Goal: Information Seeking & Learning: Learn about a topic

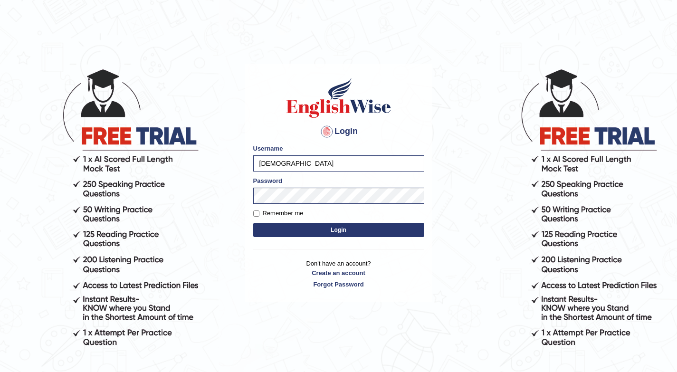
click at [371, 228] on button "Login" at bounding box center [338, 230] width 171 height 14
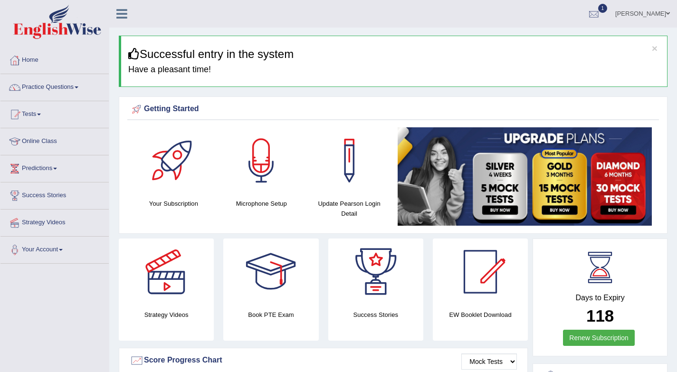
click at [594, 16] on div at bounding box center [594, 14] width 14 height 14
click at [522, 45] on span "Exam evaluated" at bounding box center [537, 48] width 126 height 8
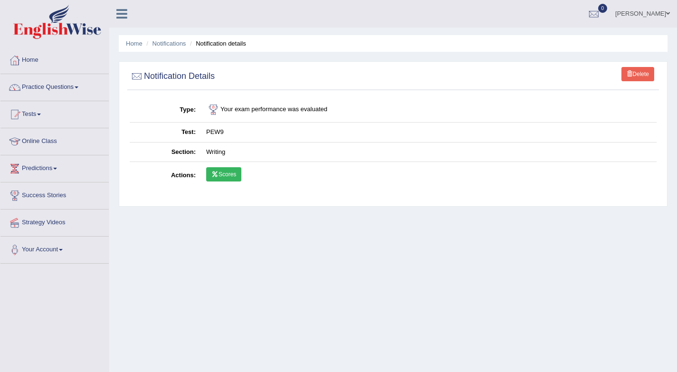
click at [220, 174] on link "Scores" at bounding box center [223, 174] width 35 height 14
click at [40, 115] on link "Tests" at bounding box center [54, 113] width 108 height 24
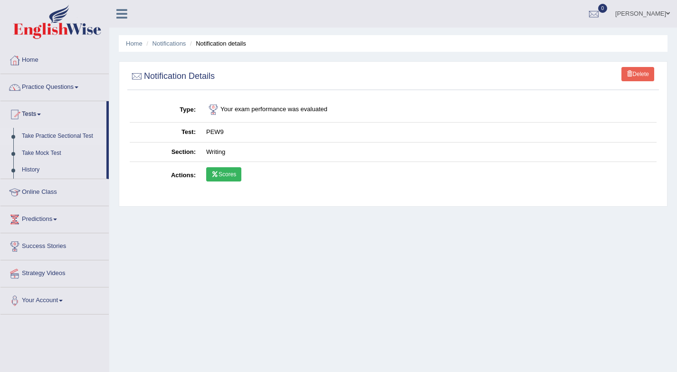
click at [60, 135] on link "Take Practice Sectional Test" at bounding box center [62, 136] width 89 height 17
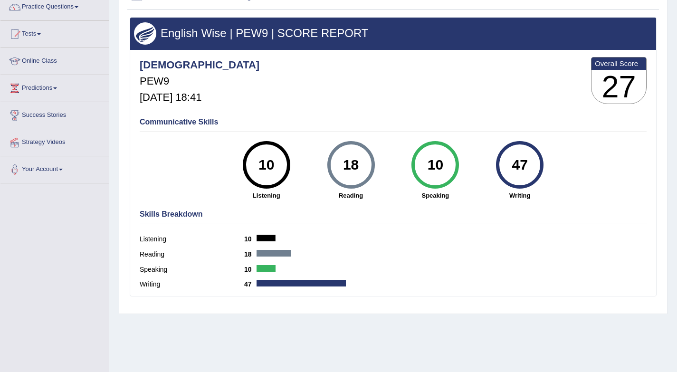
scroll to position [34, 0]
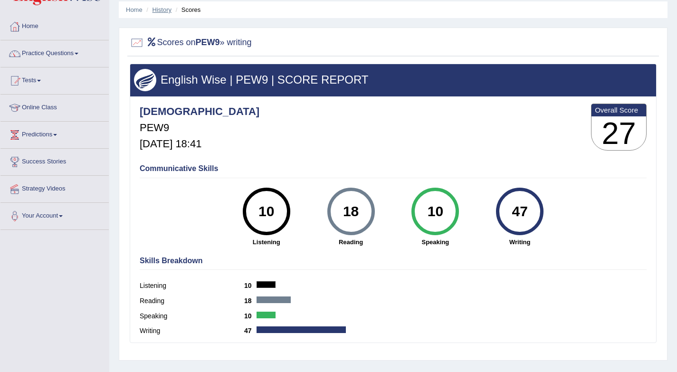
click at [162, 9] on link "History" at bounding box center [162, 9] width 19 height 7
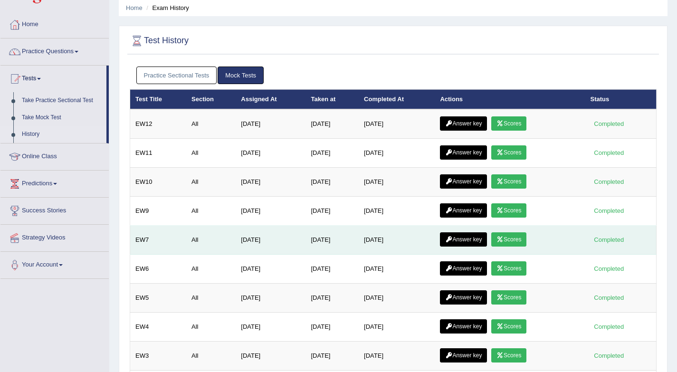
scroll to position [38, 0]
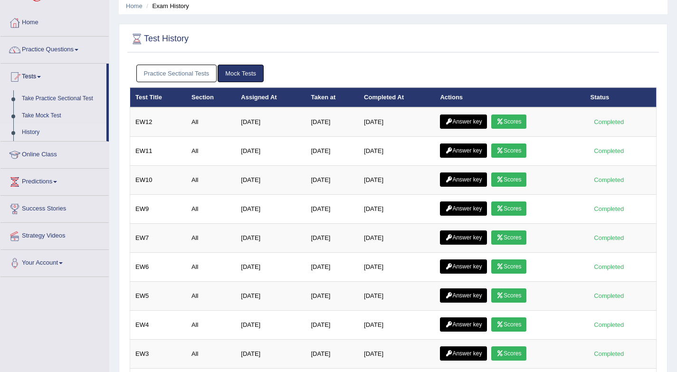
click at [199, 74] on link "Practice Sectional Tests" at bounding box center [176, 74] width 81 height 18
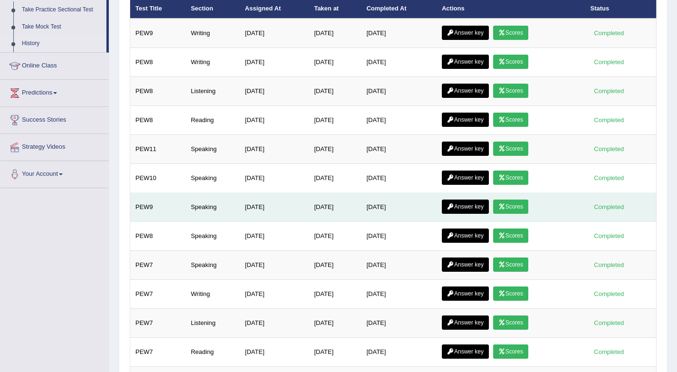
scroll to position [129, 0]
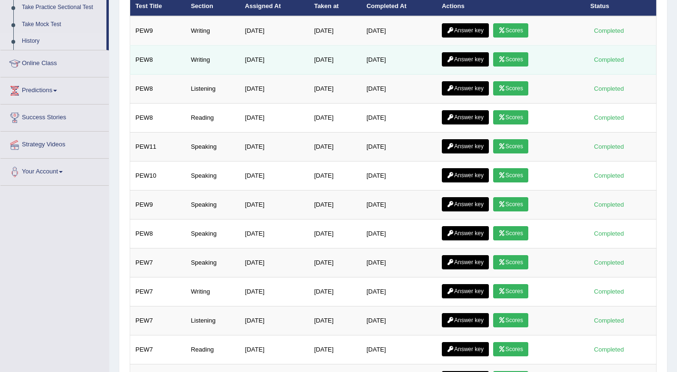
click at [515, 60] on link "Scores" at bounding box center [510, 59] width 35 height 14
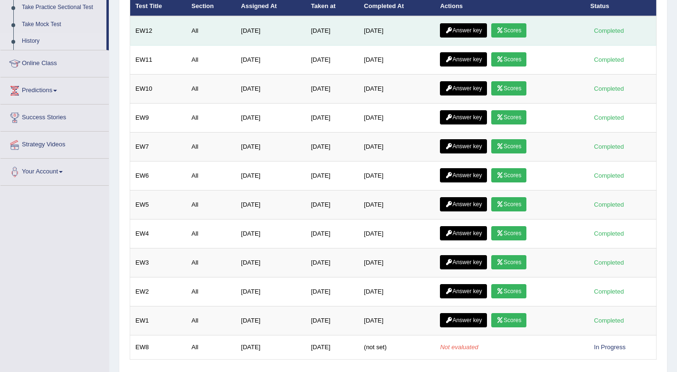
click at [482, 31] on link "Answer key" at bounding box center [463, 30] width 47 height 14
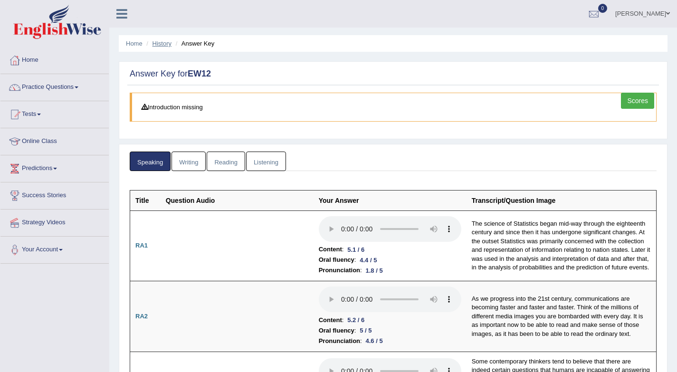
click at [158, 42] on link "History" at bounding box center [162, 43] width 19 height 7
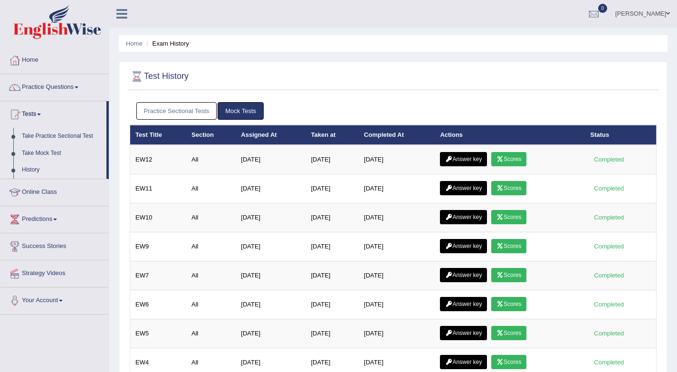
click at [192, 105] on link "Practice Sectional Tests" at bounding box center [176, 111] width 81 height 18
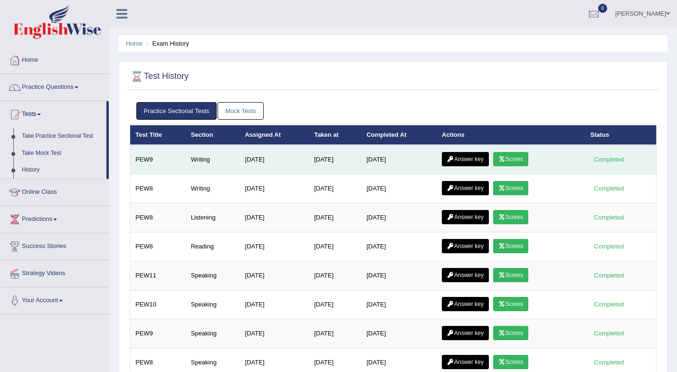
click at [474, 164] on link "Answer key" at bounding box center [465, 159] width 47 height 14
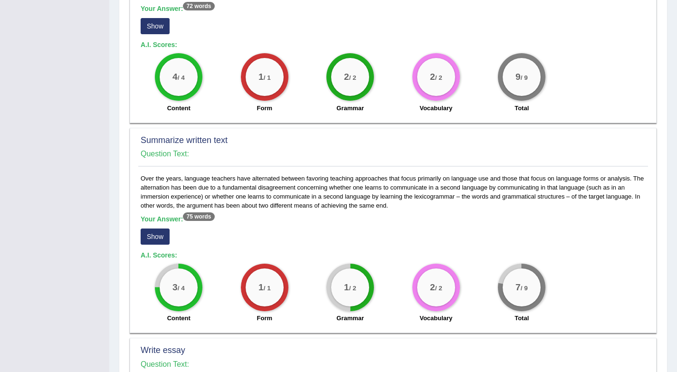
scroll to position [338, 0]
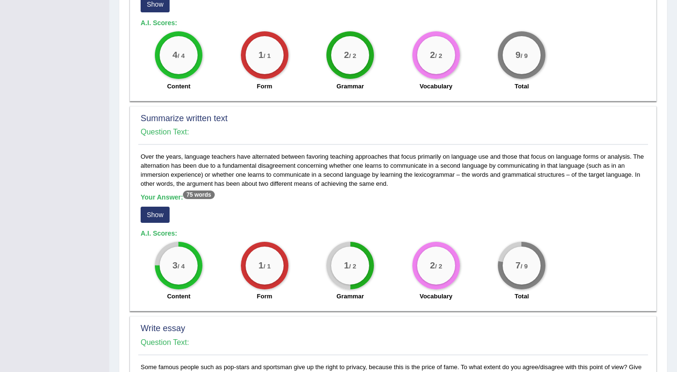
click at [156, 217] on button "Show" at bounding box center [155, 215] width 29 height 16
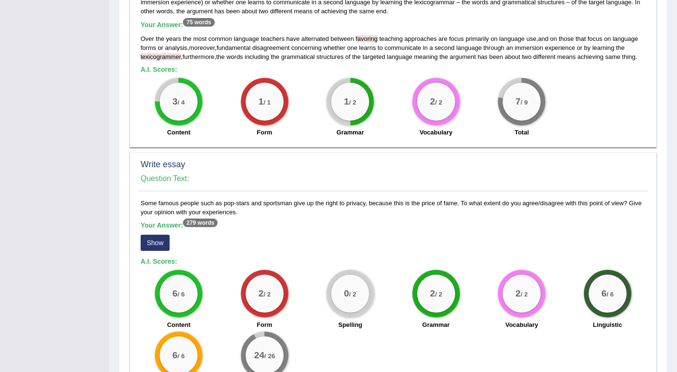
scroll to position [583, 0]
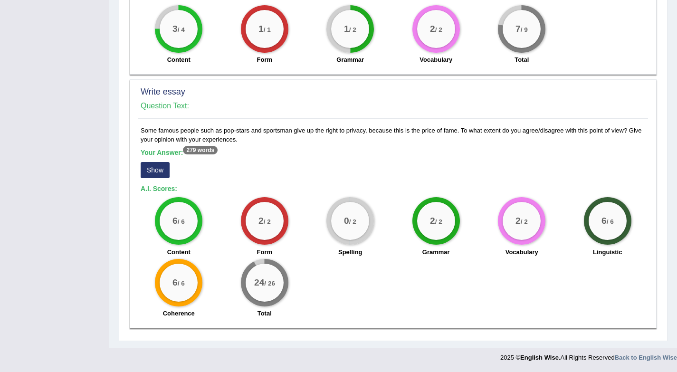
click at [159, 172] on button "Show" at bounding box center [155, 170] width 29 height 16
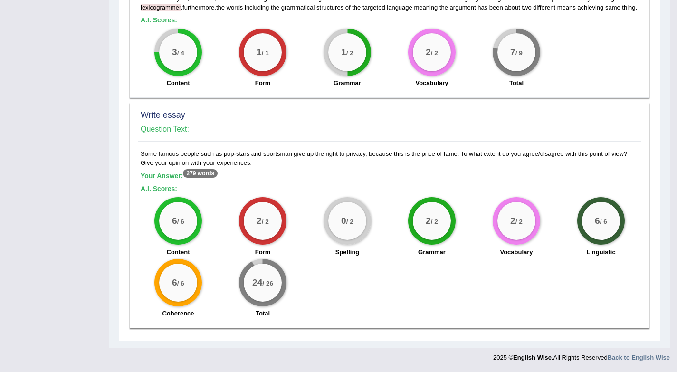
scroll to position [560, 0]
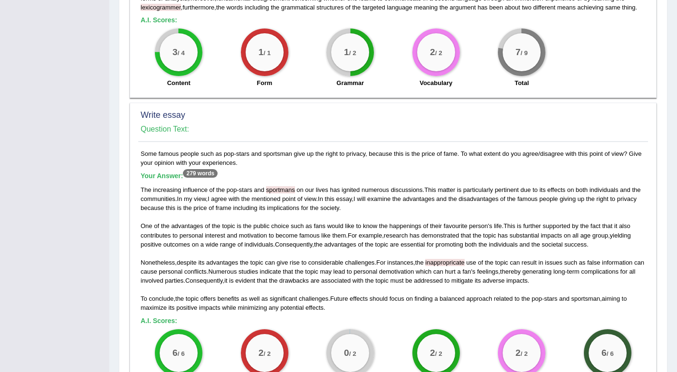
click at [464, 263] on span "inappropricate" at bounding box center [444, 262] width 39 height 7
click at [462, 264] on span "inappropricate" at bounding box center [444, 262] width 39 height 7
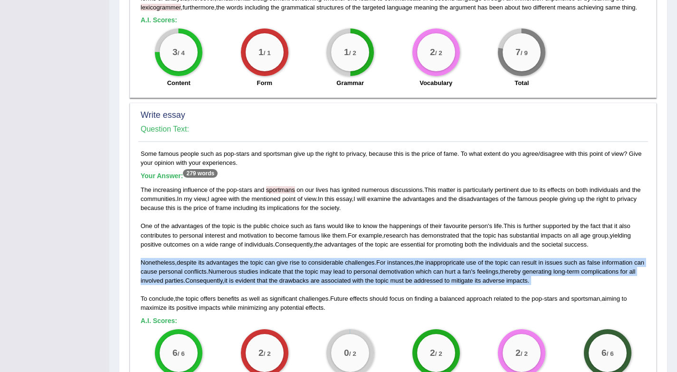
click at [462, 264] on span "inappropricate" at bounding box center [444, 262] width 39 height 7
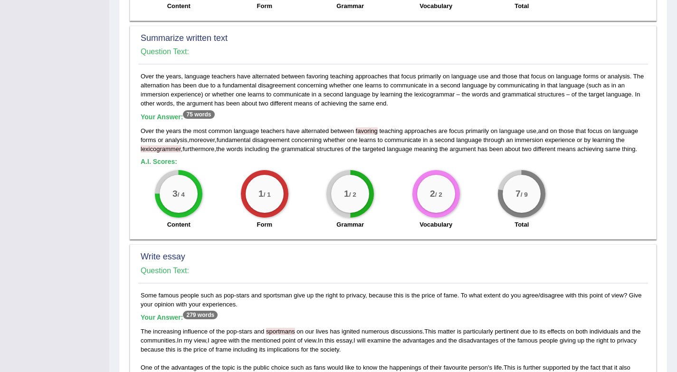
scroll to position [423, 0]
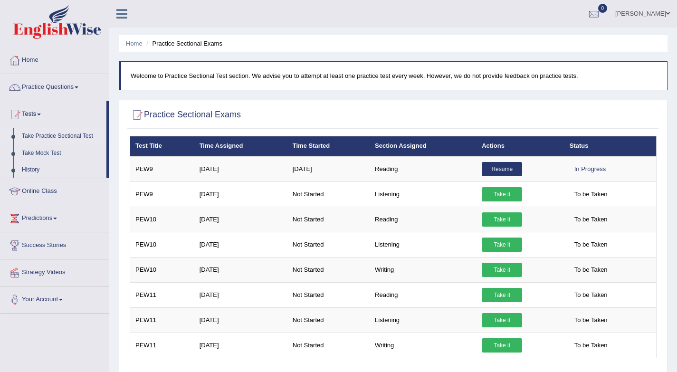
click at [493, 167] on link "Resume" at bounding box center [502, 169] width 40 height 14
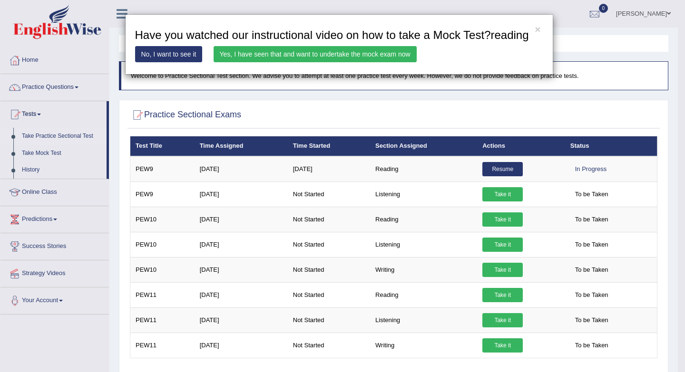
click at [372, 62] on link "Yes, I have seen that and want to undertake the mock exam now" at bounding box center [314, 54] width 203 height 16
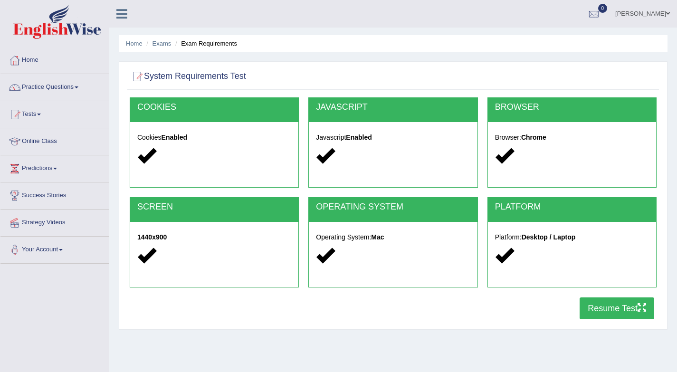
click at [610, 309] on button "Resume Test" at bounding box center [617, 309] width 75 height 22
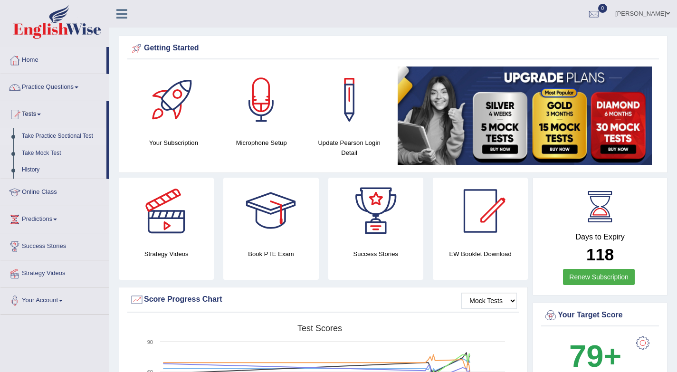
click at [48, 137] on link "Take Practice Sectional Test" at bounding box center [62, 136] width 89 height 17
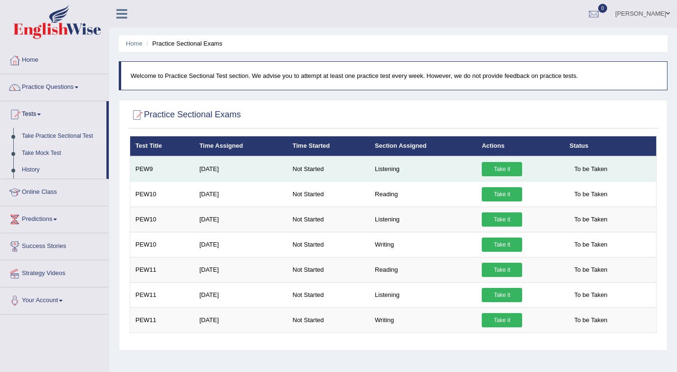
click at [509, 167] on link "Take it" at bounding box center [502, 169] width 40 height 14
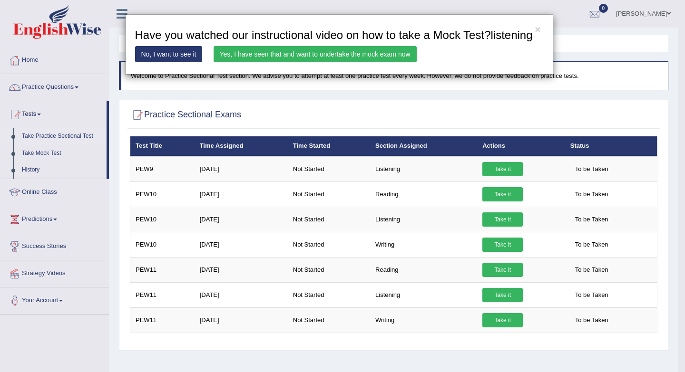
click at [355, 62] on link "Yes, I have seen that and want to undertake the mock exam now" at bounding box center [314, 54] width 203 height 16
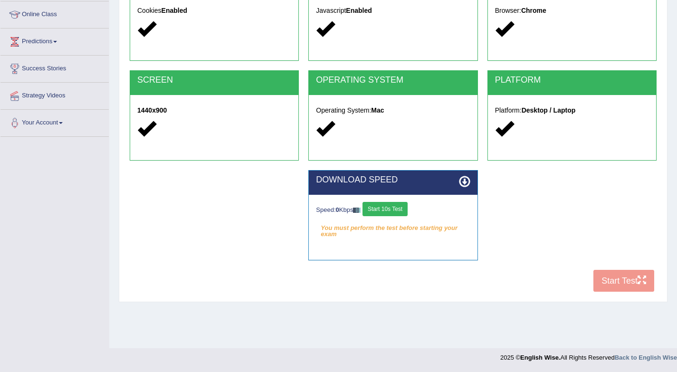
click at [383, 201] on div "Speed: 0 Kbps Start 10s Test You must perform the test before starting your exa…" at bounding box center [393, 219] width 168 height 48
click at [384, 208] on button "Start 10s Test" at bounding box center [385, 209] width 45 height 14
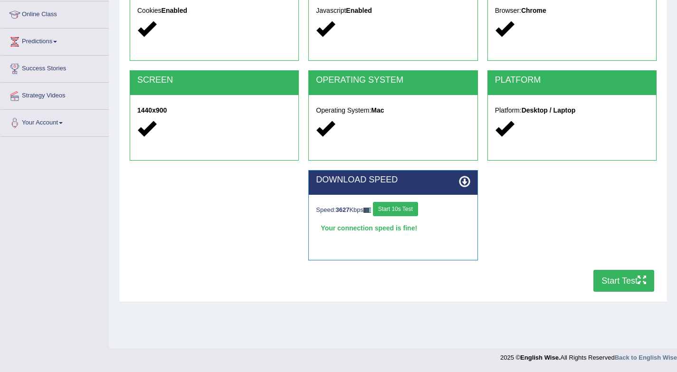
click at [619, 278] on button "Start Test" at bounding box center [624, 281] width 61 height 22
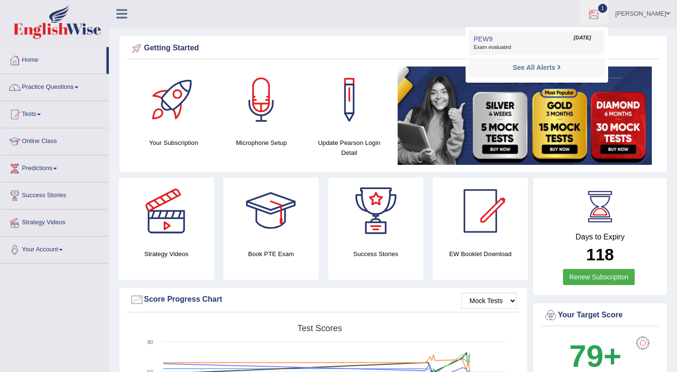
click at [530, 42] on link "PEW9 Sep 4, 2025 Exam evaluated" at bounding box center [537, 43] width 131 height 20
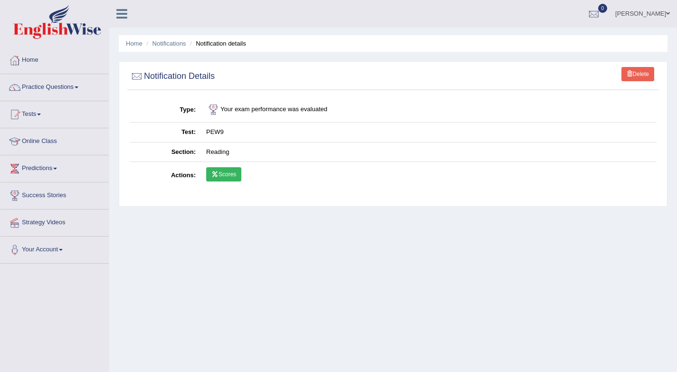
click at [213, 175] on icon at bounding box center [215, 175] width 7 height 6
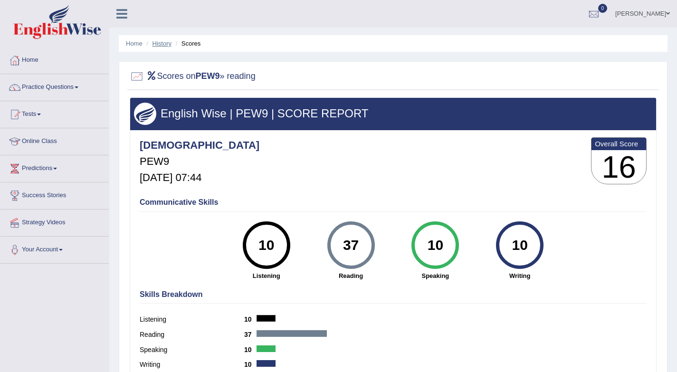
click at [165, 44] on link "History" at bounding box center [162, 43] width 19 height 7
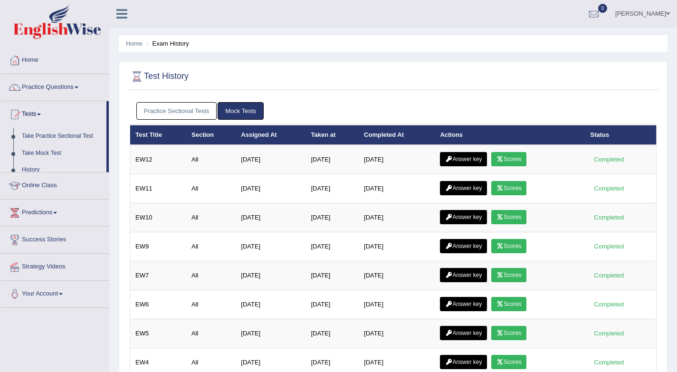
click at [179, 113] on link "Practice Sectional Tests" at bounding box center [176, 111] width 81 height 18
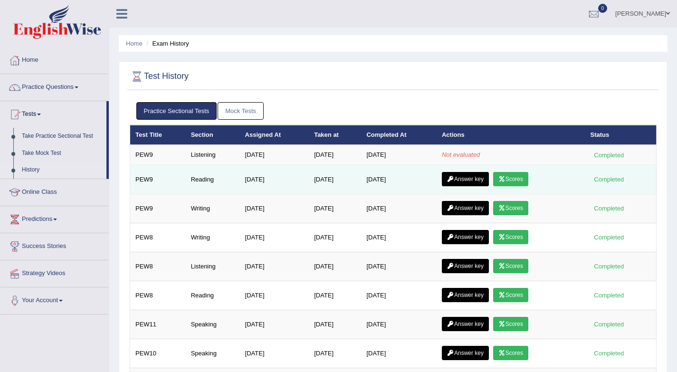
click at [457, 178] on link "Answer key" at bounding box center [465, 179] width 47 height 14
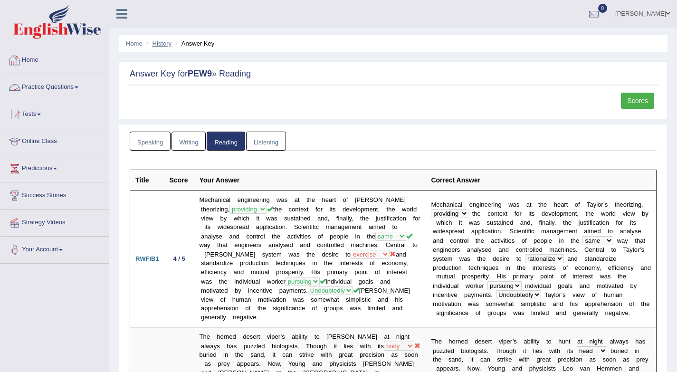
click at [165, 43] on link "History" at bounding box center [162, 43] width 19 height 7
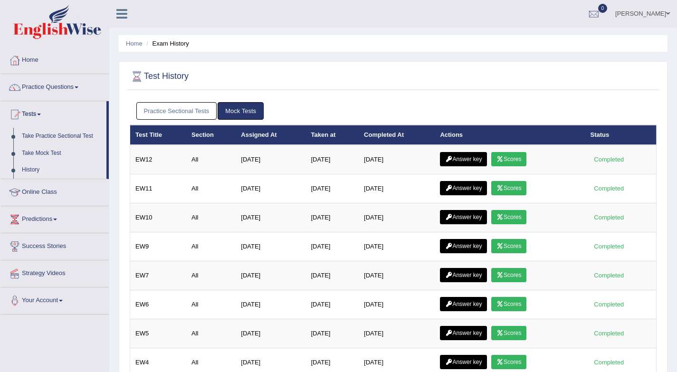
click at [180, 114] on link "Practice Sectional Tests" at bounding box center [176, 111] width 81 height 18
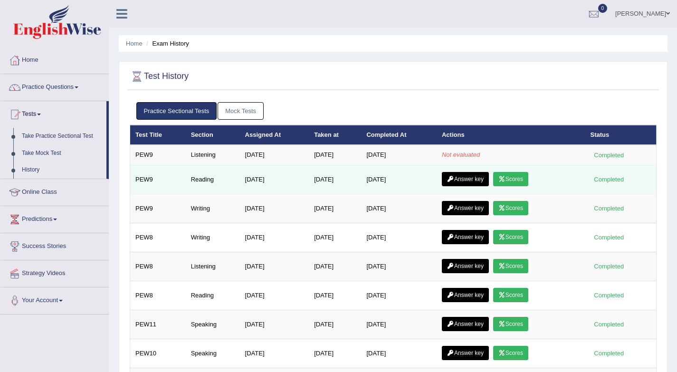
click at [457, 178] on link "Answer key" at bounding box center [465, 179] width 47 height 14
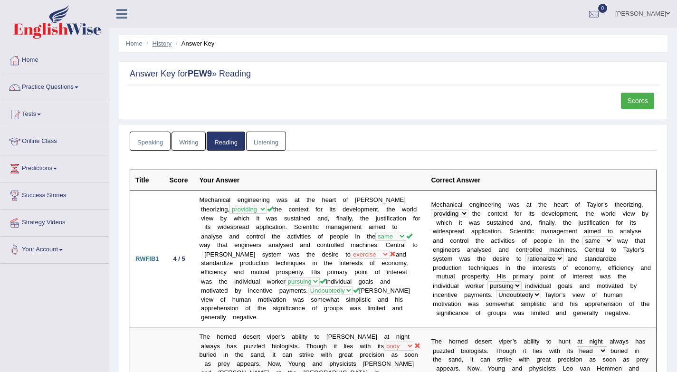
click at [156, 43] on link "History" at bounding box center [162, 43] width 19 height 7
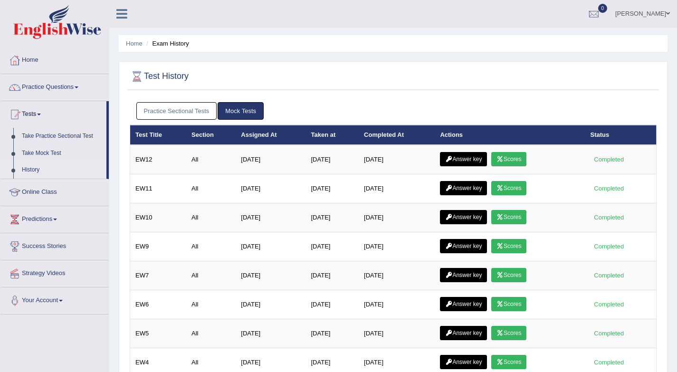
click at [182, 111] on link "Practice Sectional Tests" at bounding box center [176, 111] width 81 height 18
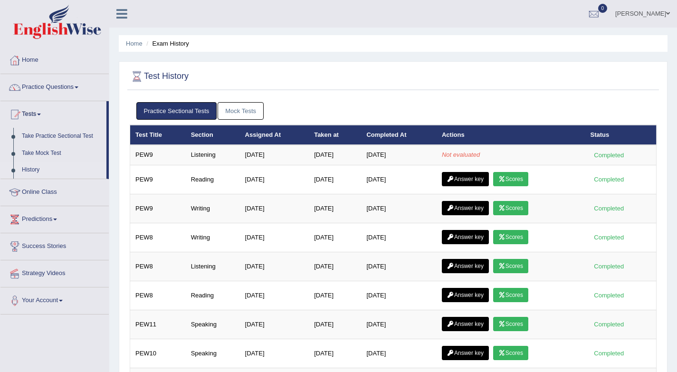
click at [182, 111] on link "Practice Sectional Tests" at bounding box center [176, 111] width 81 height 18
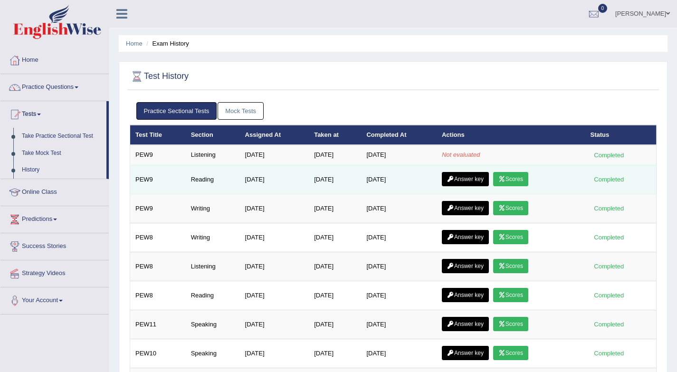
click at [468, 178] on link "Answer key" at bounding box center [465, 179] width 47 height 14
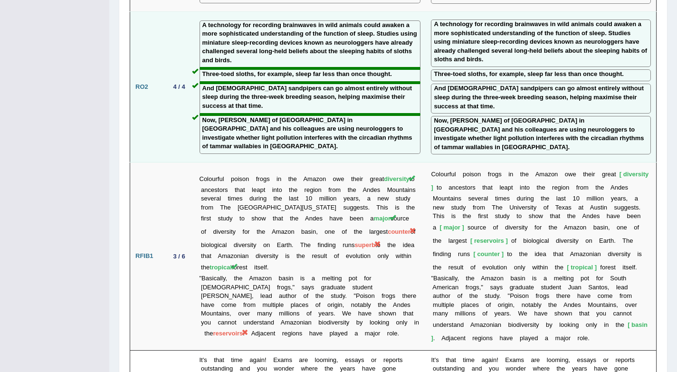
scroll to position [1218, 0]
